Goal: Download file/media

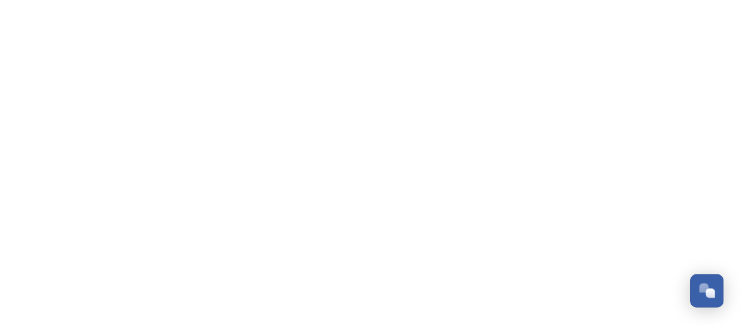
scroll to position [2496, 0]
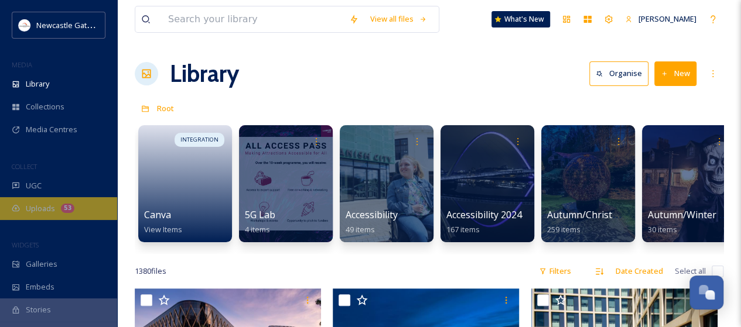
click at [46, 207] on span "Uploads" at bounding box center [40, 208] width 29 height 11
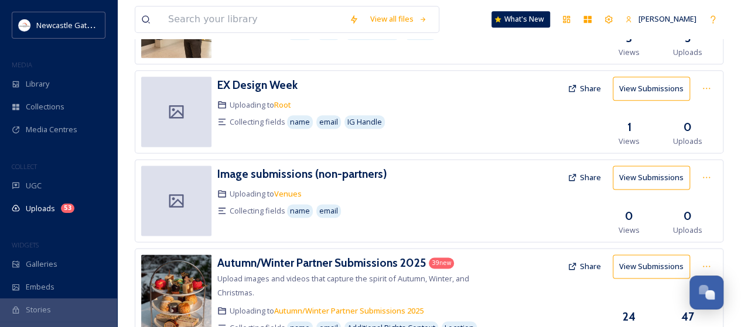
scroll to position [757, 0]
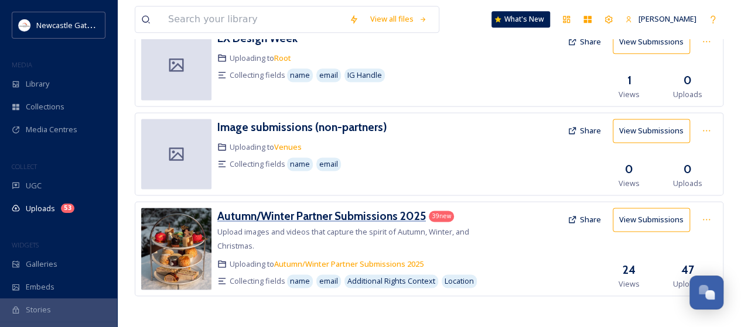
click at [340, 216] on h3 "Autumn/Winter Partner Submissions 2025" at bounding box center [321, 216] width 208 height 14
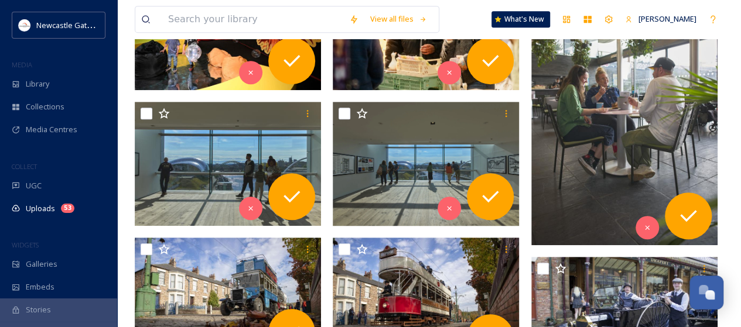
scroll to position [278, 0]
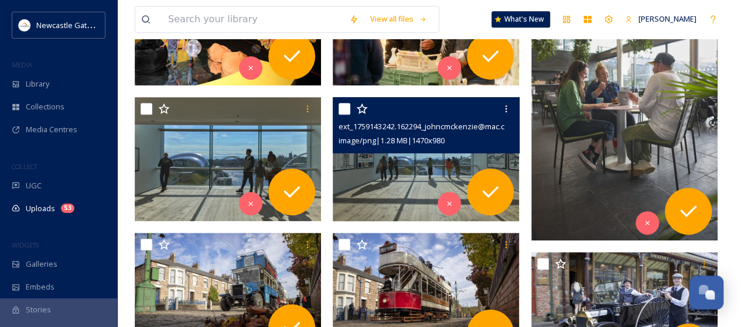
click at [402, 186] on img at bounding box center [426, 159] width 186 height 124
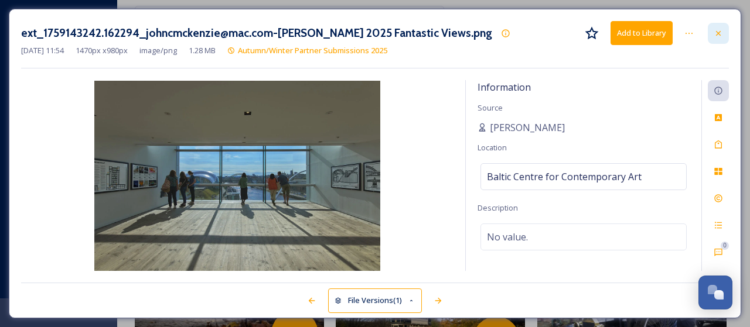
click at [719, 33] on icon at bounding box center [718, 32] width 5 height 5
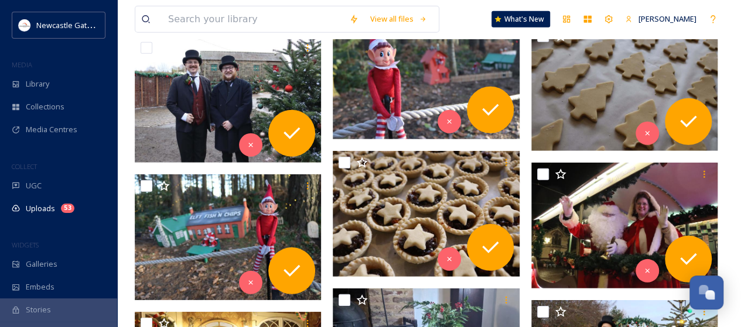
scroll to position [1669, 0]
